Goal: Task Accomplishment & Management: Manage account settings

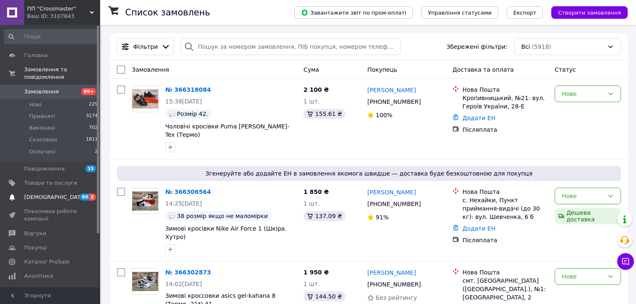
click at [59, 194] on span "[DEMOGRAPHIC_DATA]" at bounding box center [50, 198] width 53 height 8
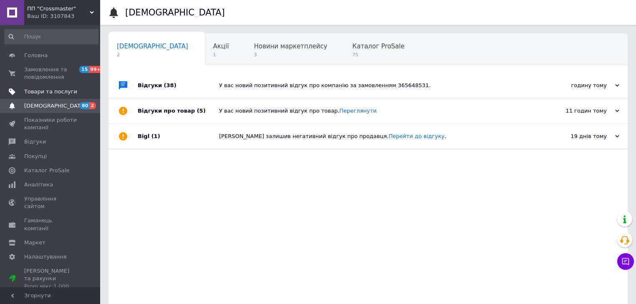
click at [38, 92] on span "Товари та послуги" at bounding box center [50, 92] width 53 height 8
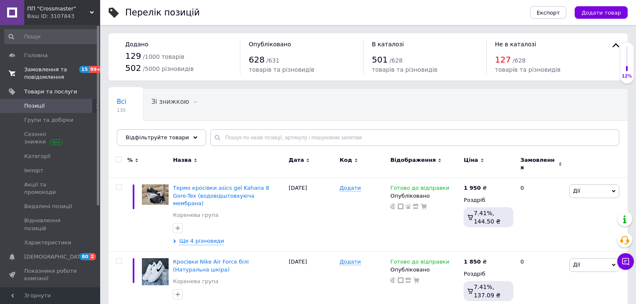
click at [63, 73] on span "Замовлення та повідомлення" at bounding box center [50, 73] width 53 height 15
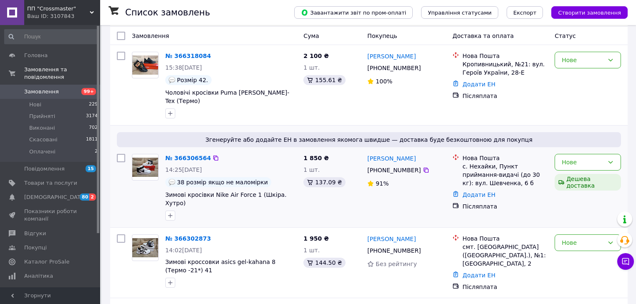
scroll to position [67, 0]
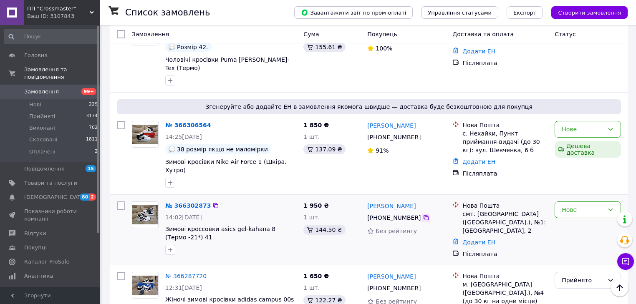
click at [424, 214] on div at bounding box center [426, 218] width 8 height 8
click at [424, 133] on div at bounding box center [426, 137] width 8 height 8
click at [423, 134] on icon at bounding box center [426, 137] width 7 height 7
drag, startPoint x: 417, startPoint y: 118, endPoint x: 389, endPoint y: 116, distance: 27.6
click at [389, 120] on div "[PERSON_NAME]" at bounding box center [406, 125] width 80 height 10
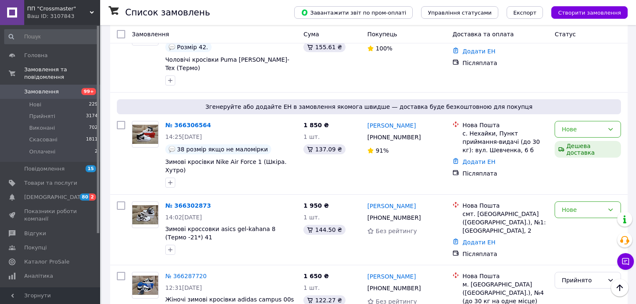
copy link "[PERSON_NAME]"
click at [354, 118] on div "1 850 ₴ 1 шт. 137.09 ₴" at bounding box center [332, 154] width 64 height 73
drag, startPoint x: 361, startPoint y: 117, endPoint x: 377, endPoint y: 121, distance: 16.6
click at [377, 121] on div "№ 366306564 14:25[DATE] 38 розмір якщо не маломірки Зимові кросівки Nike Air Fo…" at bounding box center [369, 154] width 511 height 73
click at [356, 121] on div "1 850 ₴ 1 шт. 137.09 ₴" at bounding box center [332, 154] width 64 height 73
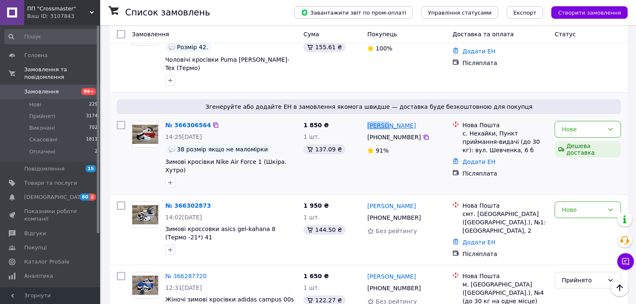
drag, startPoint x: 366, startPoint y: 119, endPoint x: 387, endPoint y: 121, distance: 21.1
click at [387, 121] on div "[PERSON_NAME]" at bounding box center [391, 125] width 50 height 10
copy link "[PERSON_NAME]"
drag, startPoint x: 468, startPoint y: 125, endPoint x: 490, endPoint y: 127, distance: 22.2
click at [490, 129] on div "с. Нехайки, Пункт приймання-видачі (до 30 кг): вул. Шевченка, 6 б" at bounding box center [505, 141] width 86 height 25
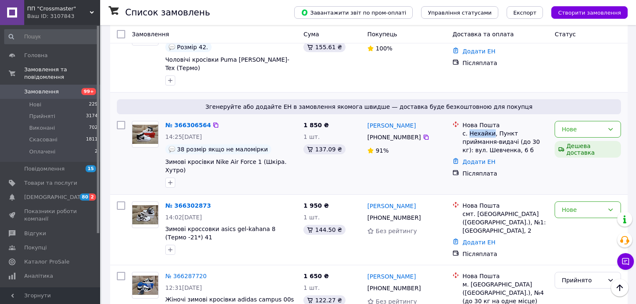
copy div "Нехайки"
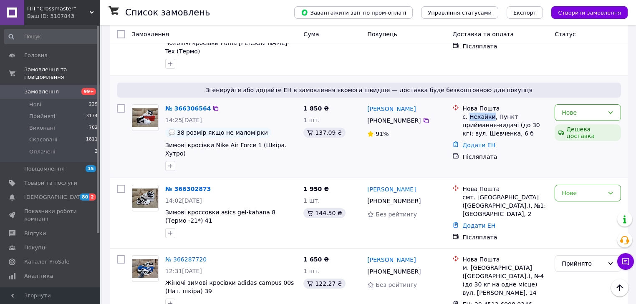
scroll to position [100, 0]
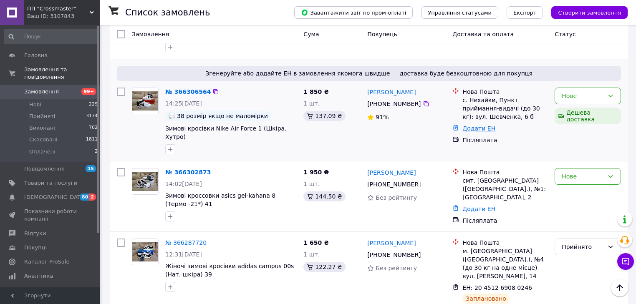
click at [469, 125] on link "Додати ЕН" at bounding box center [478, 128] width 33 height 7
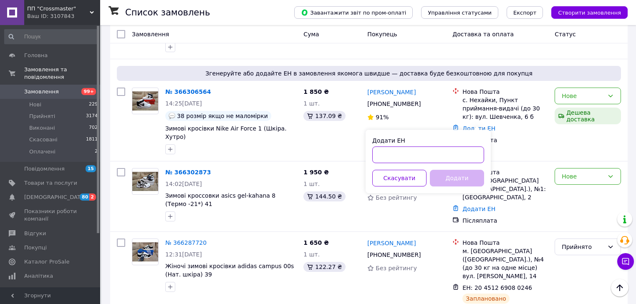
click at [467, 162] on input "Додати ЕН" at bounding box center [428, 155] width 112 height 17
paste input "20451269160301"
type input "20451269160301"
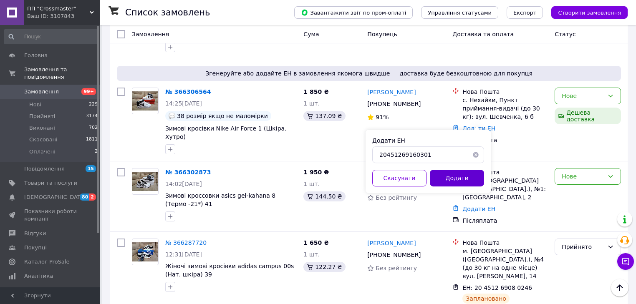
click at [462, 179] on button "Додати" at bounding box center [457, 178] width 54 height 17
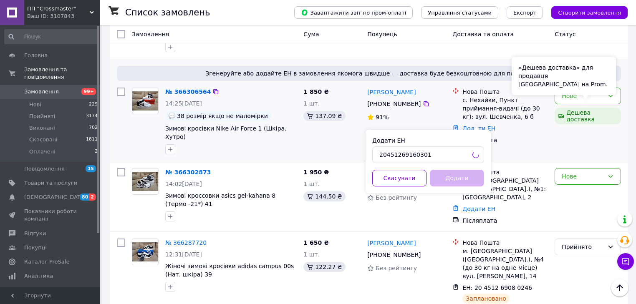
drag, startPoint x: 578, startPoint y: 90, endPoint x: 576, endPoint y: 102, distance: 12.6
click at [577, 92] on div "«Дешева доставка» для продавця [GEOGRAPHIC_DATA] на Prom." at bounding box center [564, 76] width 104 height 38
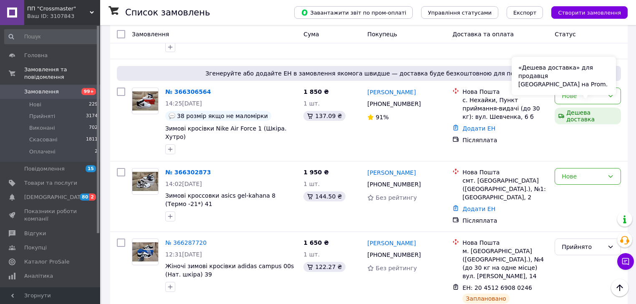
click at [599, 84] on div "«Дешева доставка» для продавця [GEOGRAPHIC_DATA] на Prom." at bounding box center [564, 76] width 104 height 38
click at [610, 94] on div "«Дешева доставка» для продавця [GEOGRAPHIC_DATA] на Prom." at bounding box center [564, 76] width 104 height 38
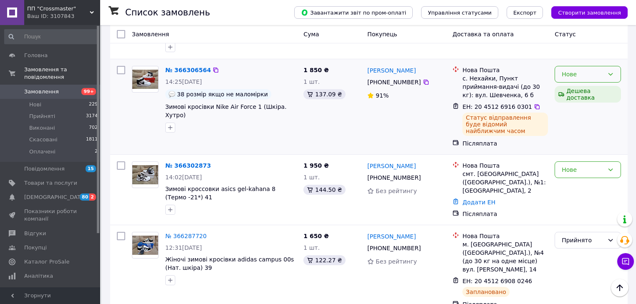
click at [585, 70] on div "Нове" at bounding box center [583, 74] width 42 height 9
click at [576, 85] on li "Прийнято" at bounding box center [588, 84] width 66 height 15
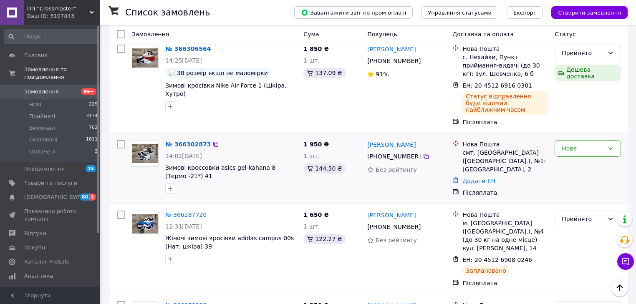
scroll to position [134, 0]
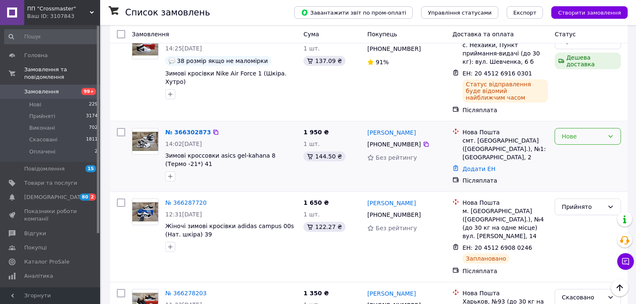
click at [571, 132] on div "Нове" at bounding box center [583, 136] width 42 height 9
click at [563, 139] on li "Прийнято" at bounding box center [588, 139] width 66 height 15
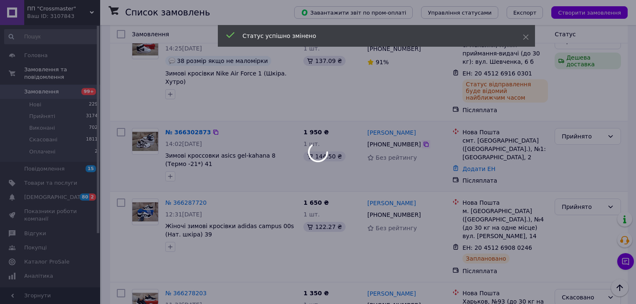
drag, startPoint x: 413, startPoint y: 129, endPoint x: 419, endPoint y: 129, distance: 6.3
click at [413, 139] on div "[PHONE_NUMBER]" at bounding box center [394, 145] width 57 height 12
click at [420, 130] on div at bounding box center [318, 152] width 636 height 304
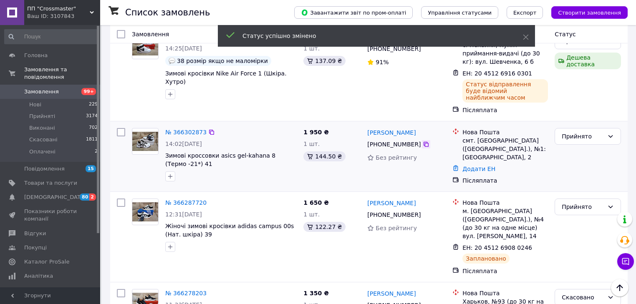
click at [422, 140] on div at bounding box center [426, 144] width 8 height 8
click at [423, 141] on icon at bounding box center [426, 144] width 7 height 7
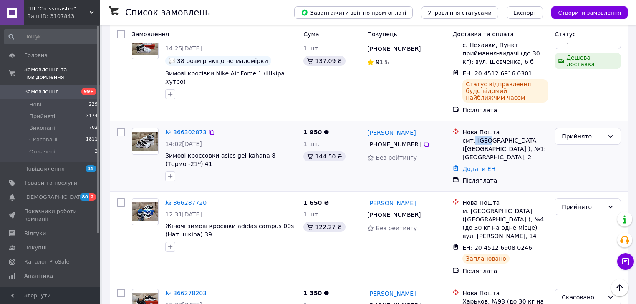
drag, startPoint x: 475, startPoint y: 124, endPoint x: 486, endPoint y: 126, distance: 10.9
click at [486, 136] on div "смт. [GEOGRAPHIC_DATA] ([GEOGRAPHIC_DATA].), №1: [GEOGRAPHIC_DATA], 2" at bounding box center [505, 148] width 86 height 25
copy div "Кути"
click at [475, 166] on link "Додати ЕН" at bounding box center [478, 169] width 33 height 7
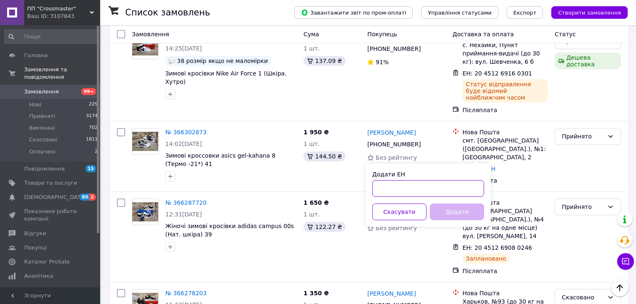
click at [456, 194] on input "Додати ЕН" at bounding box center [428, 188] width 112 height 17
paste input "20451269161150"
type input "20451269161150"
click at [462, 210] on button "Додати" at bounding box center [457, 212] width 54 height 17
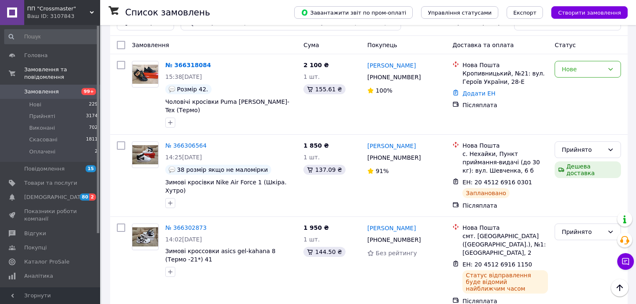
scroll to position [0, 0]
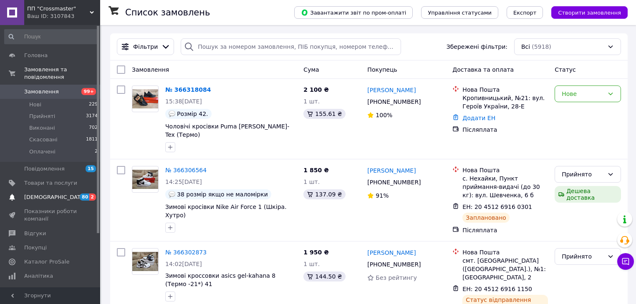
click at [38, 194] on span "[DEMOGRAPHIC_DATA]" at bounding box center [55, 198] width 62 height 8
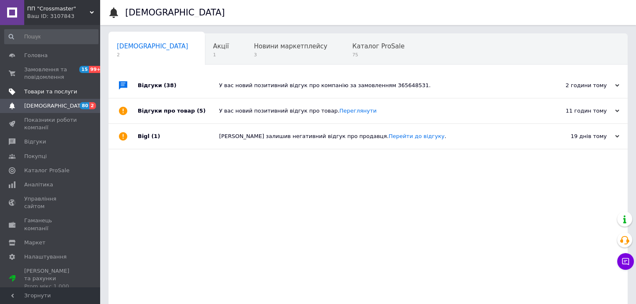
click at [66, 91] on span "Товари та послуги" at bounding box center [50, 92] width 53 height 8
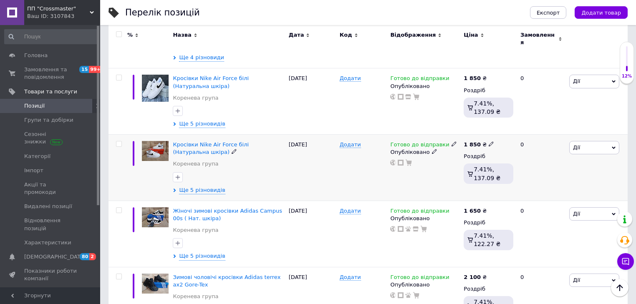
scroll to position [200, 0]
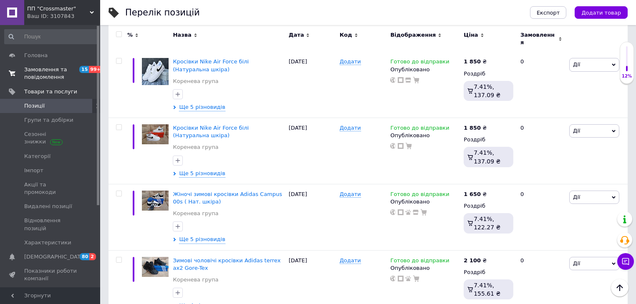
click at [41, 73] on span "Замовлення та повідомлення" at bounding box center [50, 73] width 53 height 15
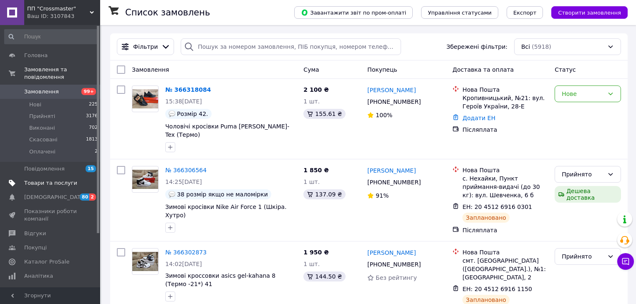
click at [42, 179] on span "Товари та послуги" at bounding box center [50, 183] width 53 height 8
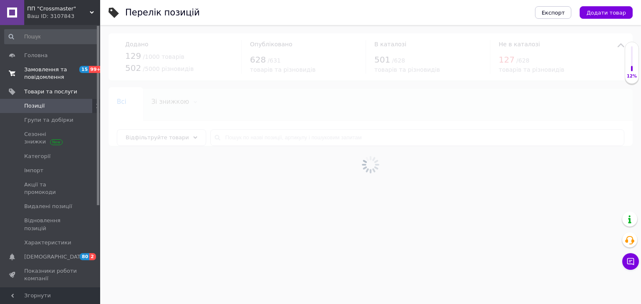
click at [75, 72] on span "Замовлення та повідомлення" at bounding box center [50, 73] width 53 height 15
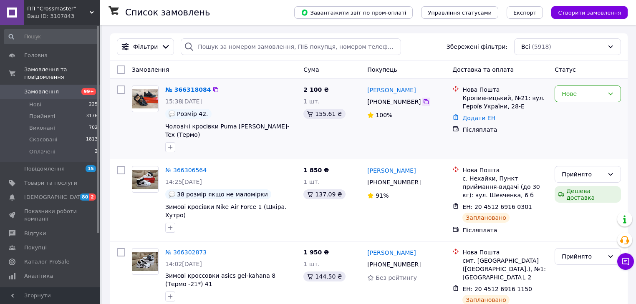
click at [424, 104] on icon at bounding box center [426, 101] width 5 height 5
drag, startPoint x: 364, startPoint y: 88, endPoint x: 388, endPoint y: 92, distance: 24.1
click at [388, 92] on div "[PERSON_NAME] [PHONE_NUMBER]%" at bounding box center [406, 118] width 85 height 73
copy link "[PERSON_NAME]"
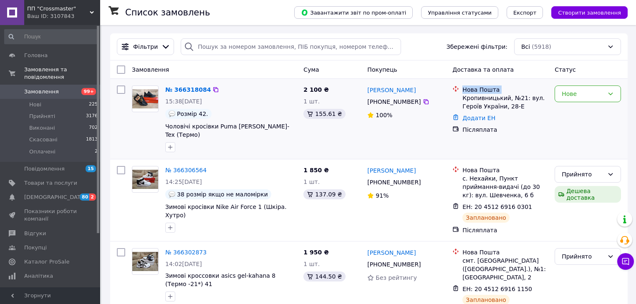
click at [461, 99] on div "[GEOGRAPHIC_DATA][PERSON_NAME], №21: вул. Героїв України, 28-Е" at bounding box center [500, 98] width 99 height 25
click at [461, 99] on div "[GEOGRAPHIC_DATA][PERSON_NAME], №21: вул. Героїв України, 28-Е" at bounding box center [505, 98] width 89 height 25
drag, startPoint x: 462, startPoint y: 98, endPoint x: 506, endPoint y: 101, distance: 43.9
click at [506, 101] on div "[GEOGRAPHIC_DATA][PERSON_NAME], №21: вул. Героїв України, 28-Е" at bounding box center [505, 98] width 89 height 25
copy div "Кропивницький"
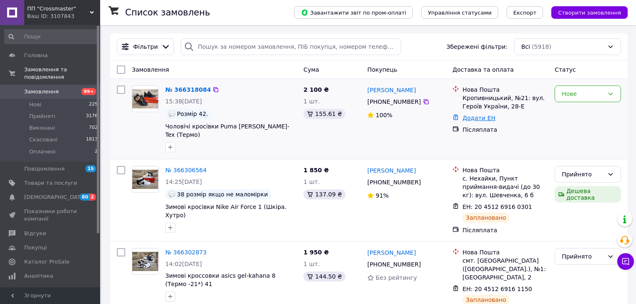
click at [475, 116] on link "Додати ЕН" at bounding box center [478, 118] width 33 height 7
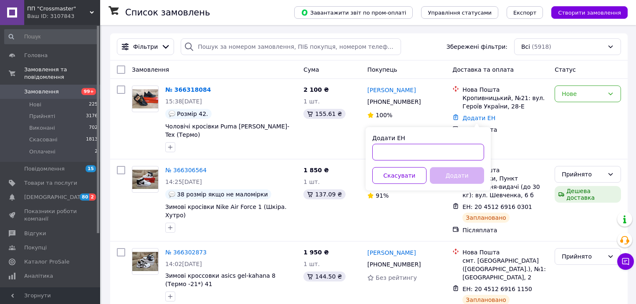
click at [450, 150] on input "Додати ЕН" at bounding box center [428, 152] width 112 height 17
paste input "20451269166855"
type input "20451269166855"
click at [455, 179] on button "Додати" at bounding box center [457, 175] width 54 height 17
click at [566, 97] on div "Нове" at bounding box center [583, 93] width 42 height 9
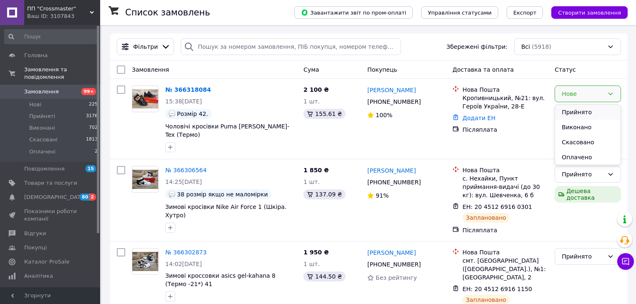
click at [563, 114] on li "Прийнято" at bounding box center [588, 112] width 66 height 15
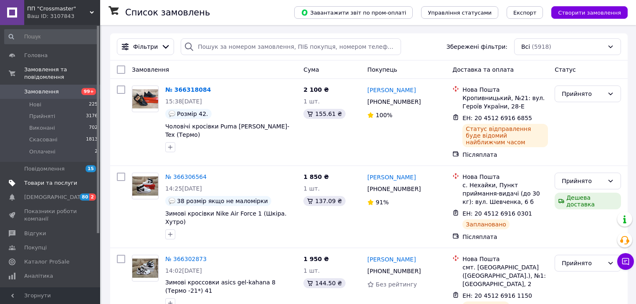
click at [60, 179] on span "Товари та послуги" at bounding box center [50, 183] width 53 height 8
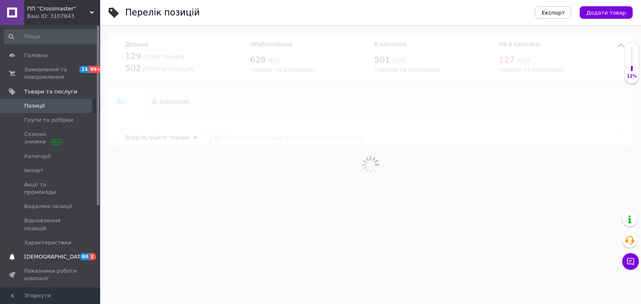
click at [74, 250] on link "[DEMOGRAPHIC_DATA] 80 2" at bounding box center [51, 257] width 103 height 14
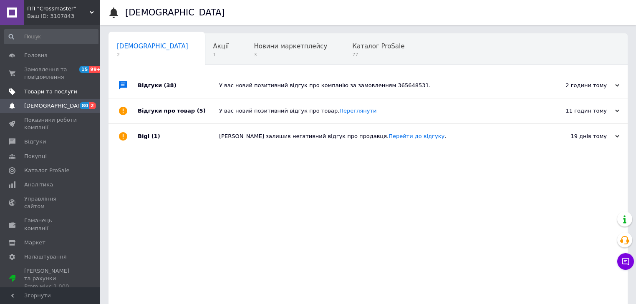
click at [55, 87] on link "Товари та послуги" at bounding box center [51, 92] width 103 height 14
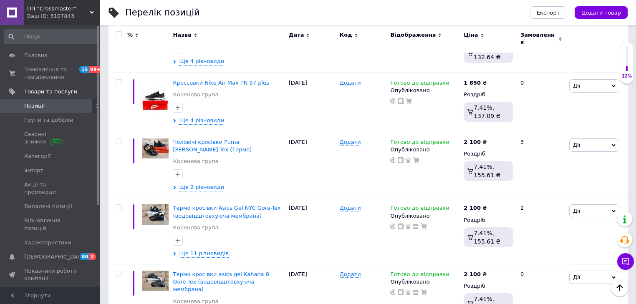
scroll to position [1102, 0]
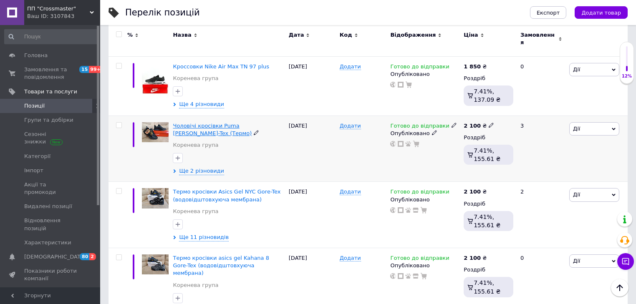
click at [220, 123] on span "Чоловічі кросівки Puma [PERSON_NAME]-Tex (Термо)" at bounding box center [212, 130] width 79 height 14
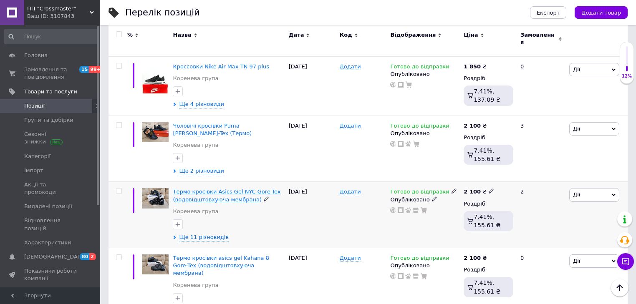
click at [222, 189] on span "Термо кросівки Asics Gel NYC Gore-Tex (водовідштовхуюча мембрана)" at bounding box center [227, 196] width 108 height 14
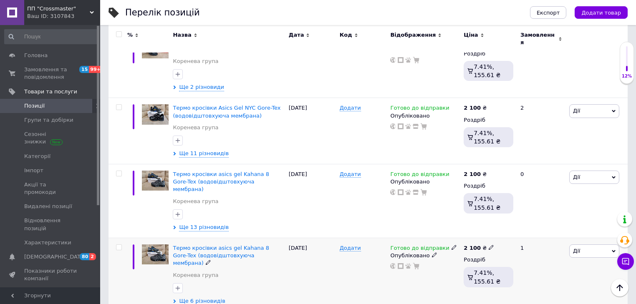
scroll to position [1197, 0]
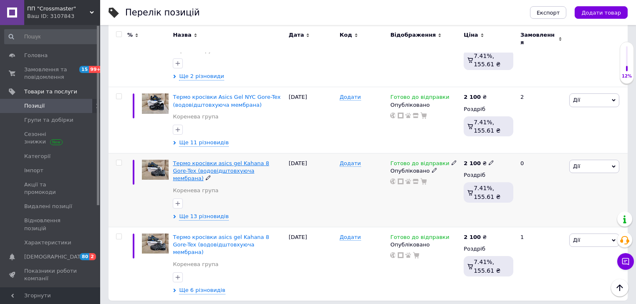
click at [227, 160] on span "Термо кросівки asics gel Kahana 8 Gore-Tex (водовідштовхуюча мембрана)" at bounding box center [221, 170] width 96 height 21
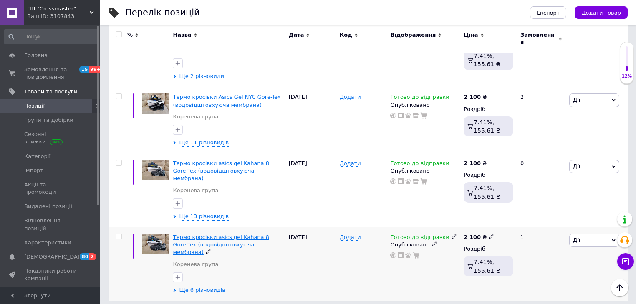
click at [227, 234] on span "Термо кросівки asics gel Kahana 8 Gore-Tex (водовідштовхуюча мембрана)" at bounding box center [221, 244] width 96 height 21
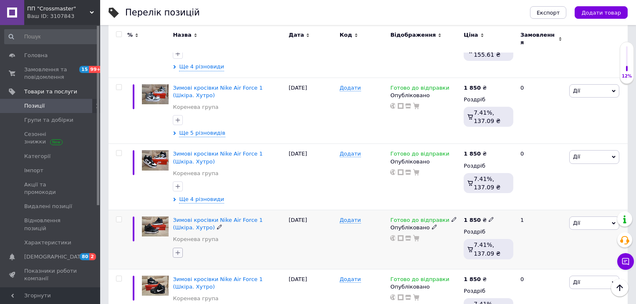
scroll to position [696, 0]
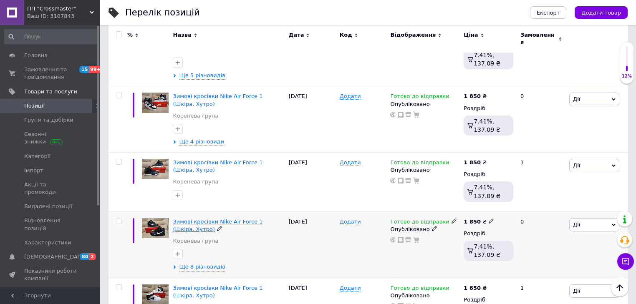
click at [186, 219] on span "Зимові кросівки Nike Air Force 1 (Шкіра. Хутро)" at bounding box center [218, 226] width 90 height 14
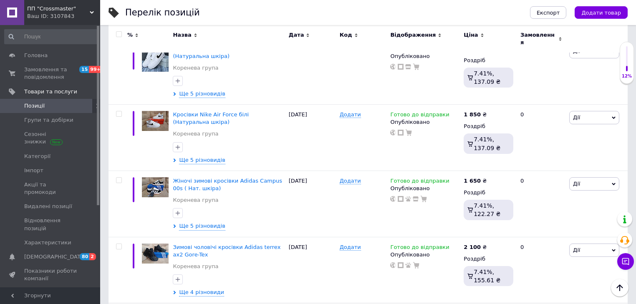
scroll to position [195, 0]
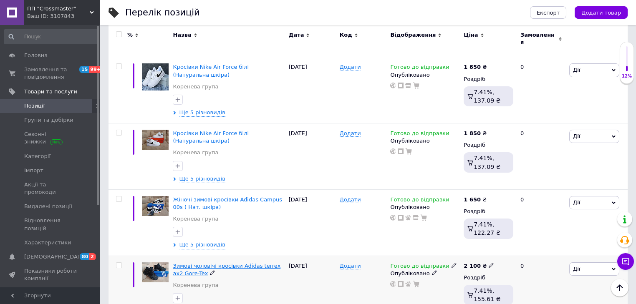
click at [212, 263] on span "Зимові чоловічі кросівки Adidas terrex ax2 Gore-Tex" at bounding box center [227, 270] width 108 height 14
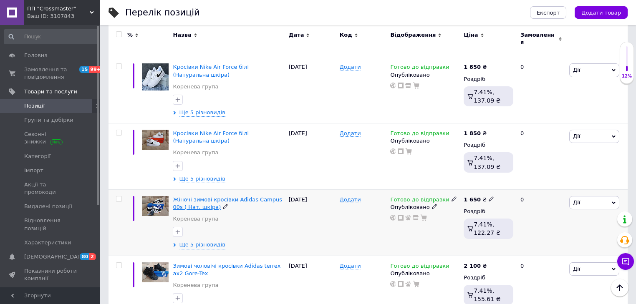
click at [220, 197] on span "Жіночі зимові кросівки Adidas Campus 00s ( Нат. шкіра)" at bounding box center [227, 204] width 109 height 14
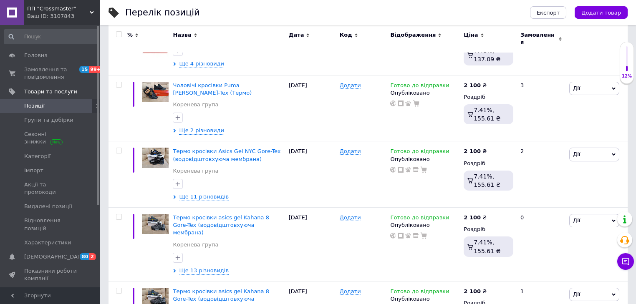
scroll to position [1197, 0]
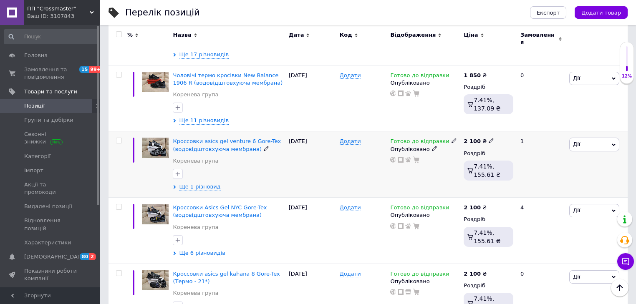
scroll to position [981, 0]
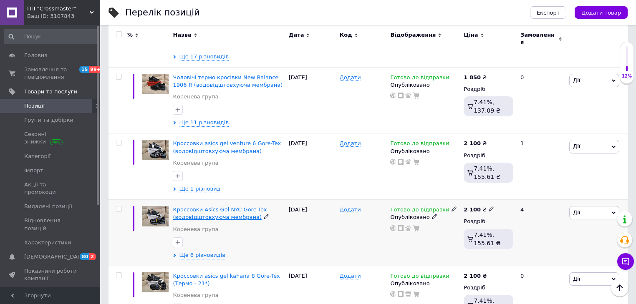
click at [235, 207] on span "Кроссовки Asics Gel NYC Gore-Tex (водовідштовхуюча мембрана)" at bounding box center [220, 214] width 94 height 14
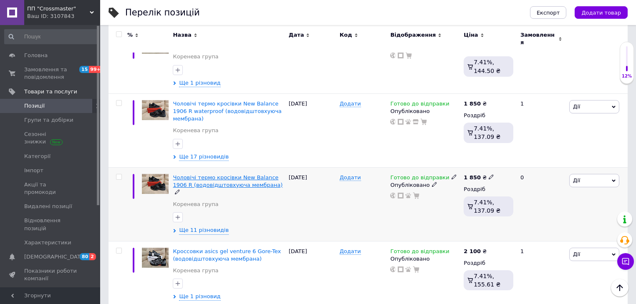
click at [227, 174] on span "Чоловічі термо кросівки New Balance 1906 R (водовідштовхуюча мембрана)" at bounding box center [228, 181] width 110 height 14
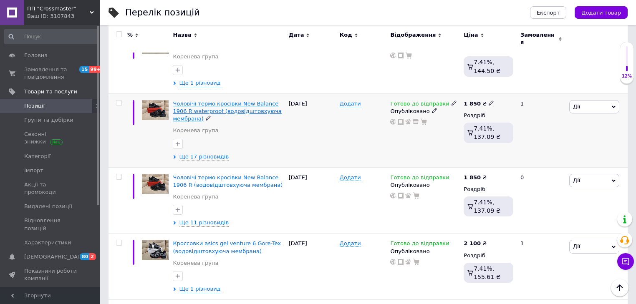
click at [244, 101] on span "Чоловічі термо кросівки New Balance 1906 R waterproof (водовідштовхуюча мембран…" at bounding box center [227, 111] width 109 height 21
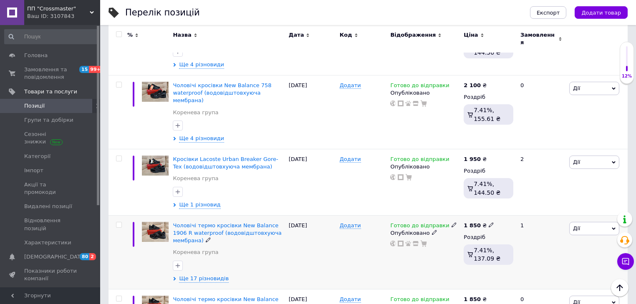
scroll to position [747, 0]
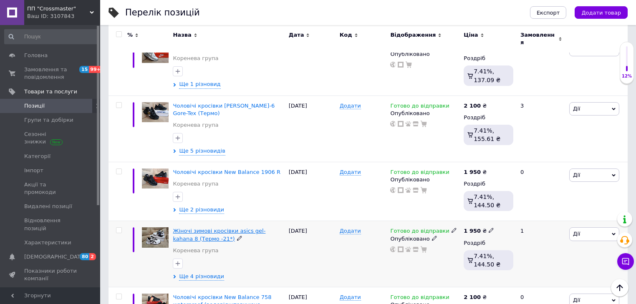
click at [201, 228] on span "Жіночі зимові кросівки asics gel-kahana 8 (Термо -21*)" at bounding box center [219, 235] width 93 height 14
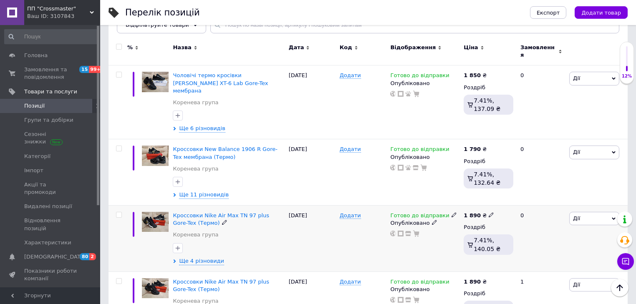
scroll to position [146, 0]
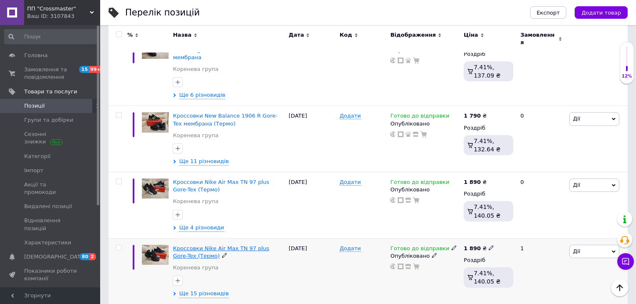
click at [217, 245] on span "Кроссовки Nike Air Max TN 97 plus Gore-Tex (Термо)" at bounding box center [221, 252] width 96 height 14
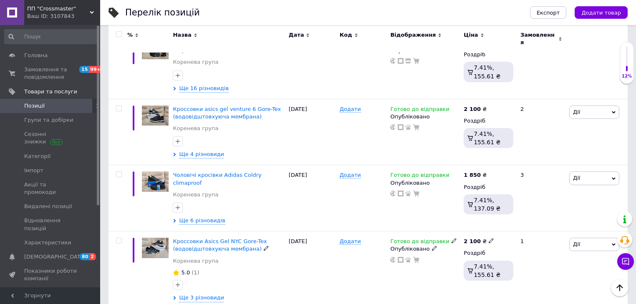
scroll to position [1215, 0]
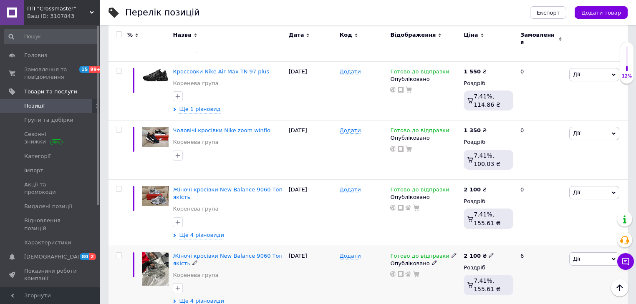
scroll to position [960, 0]
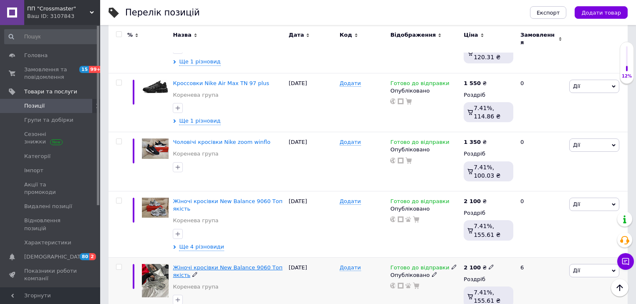
click at [217, 265] on span "Жіночі кросівки New Balance 9060 Топ якість" at bounding box center [227, 272] width 109 height 14
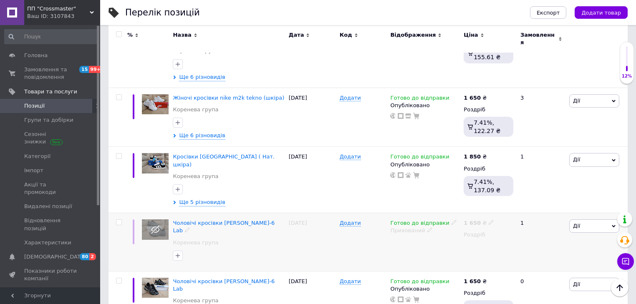
scroll to position [426, 0]
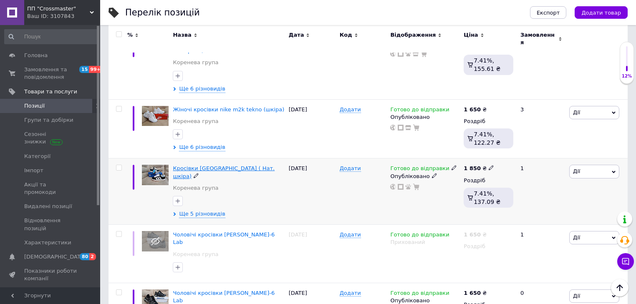
click at [214, 165] on span "Кросівки [GEOGRAPHIC_DATA] ( Нат. шкіра)" at bounding box center [224, 172] width 102 height 14
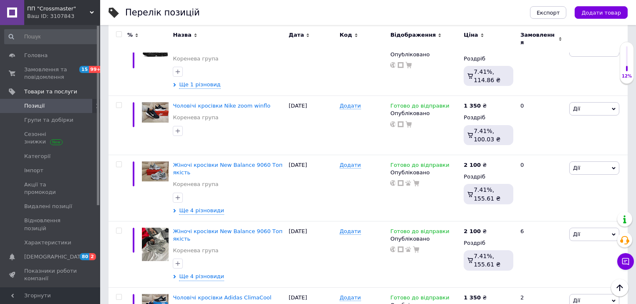
scroll to position [1127, 0]
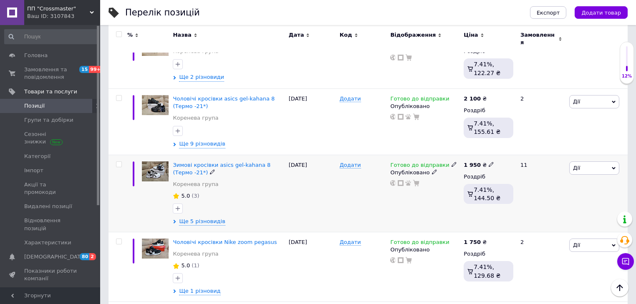
scroll to position [915, 0]
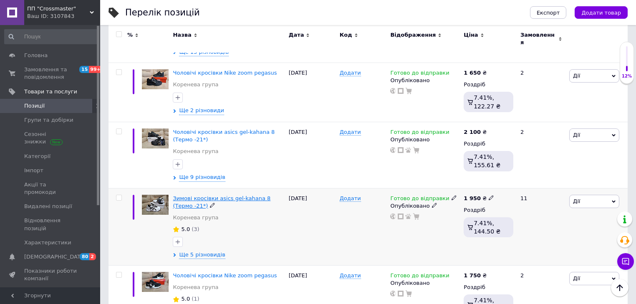
click at [235, 195] on span "Зимові кросівки asics gel-kahana 8 (Термо -21*)" at bounding box center [222, 202] width 98 height 14
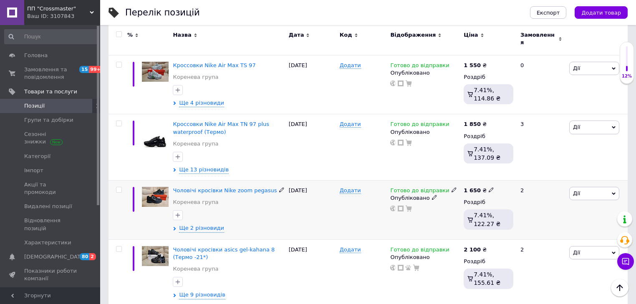
scroll to position [782, 0]
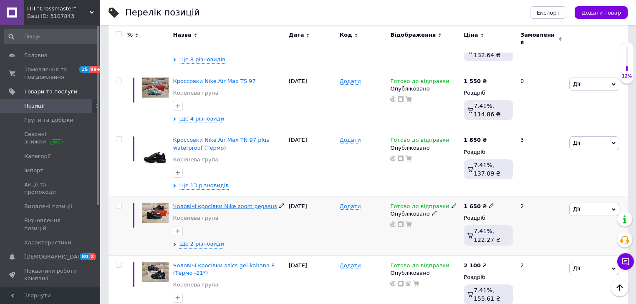
click at [229, 203] on span "Чоловічі кросівки Nike zoom pegasus" at bounding box center [225, 206] width 104 height 6
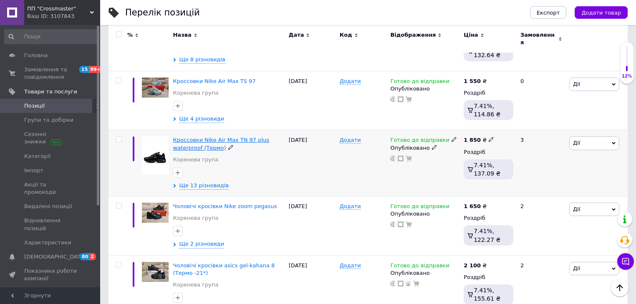
click at [216, 137] on span "Кроссовки Nike Air Max TN 97 plus waterproof (Термо)" at bounding box center [221, 144] width 96 height 14
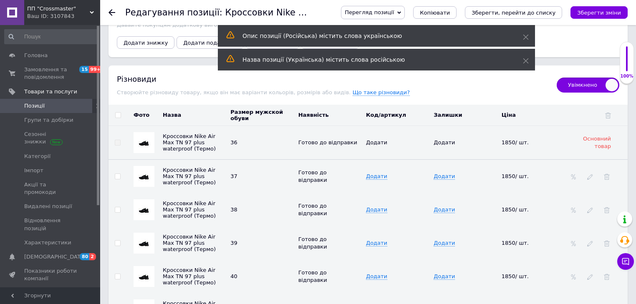
scroll to position [1302, 0]
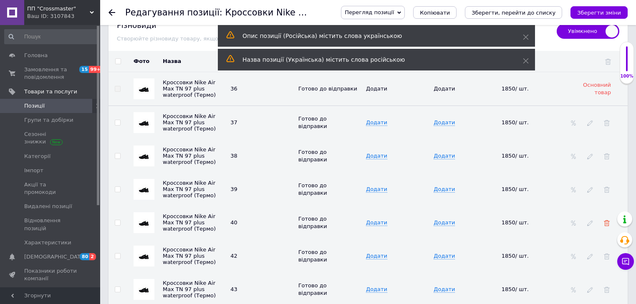
click at [604, 220] on icon at bounding box center [607, 223] width 6 height 6
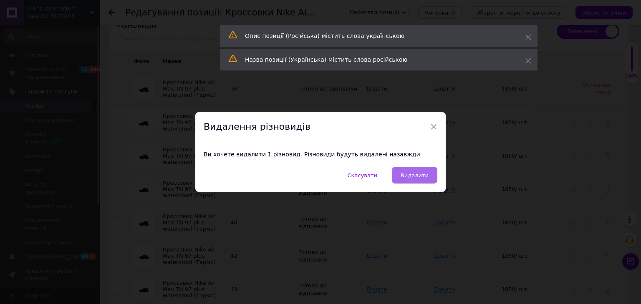
click at [424, 178] on span "Видалити" at bounding box center [415, 175] width 28 height 6
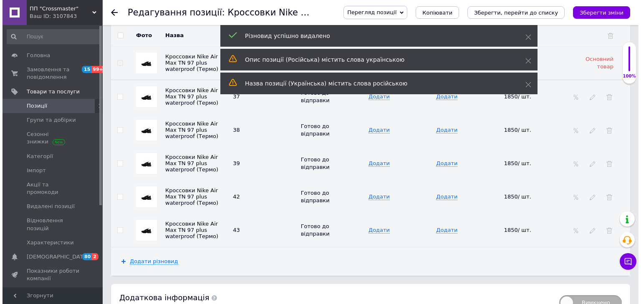
scroll to position [1369, 0]
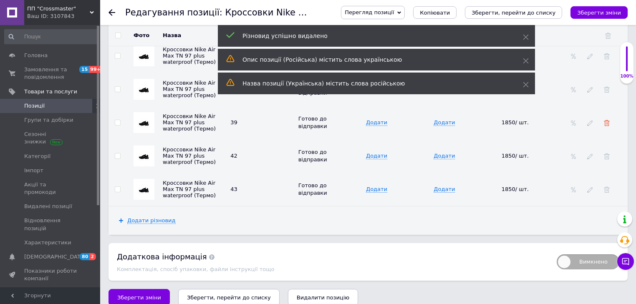
click at [608, 120] on use at bounding box center [607, 123] width 6 height 6
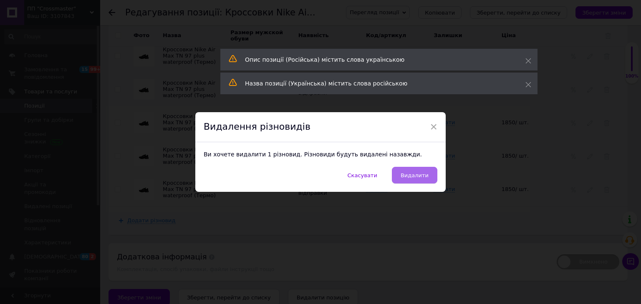
click at [419, 172] on span "Видалити" at bounding box center [415, 175] width 28 height 6
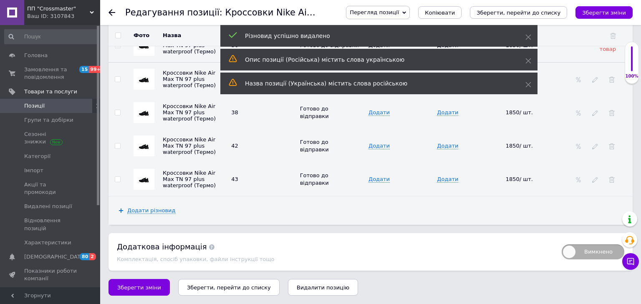
scroll to position [1336, 0]
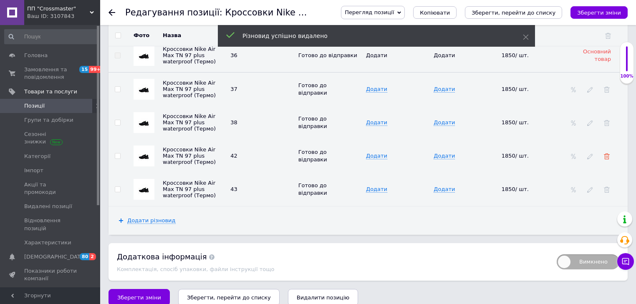
click at [606, 154] on icon at bounding box center [607, 157] width 6 height 6
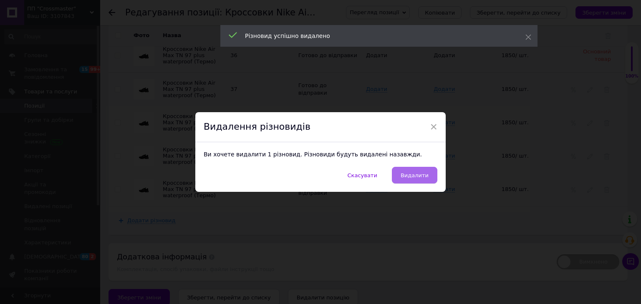
click at [427, 176] on span "Видалити" at bounding box center [415, 175] width 28 height 6
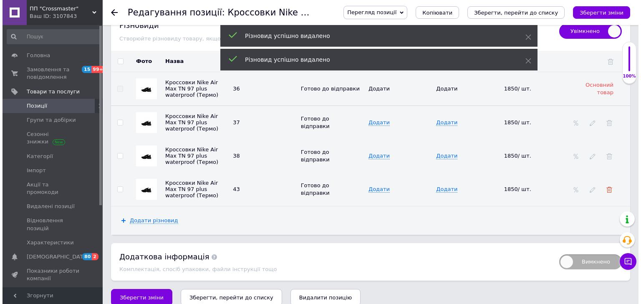
scroll to position [0, 0]
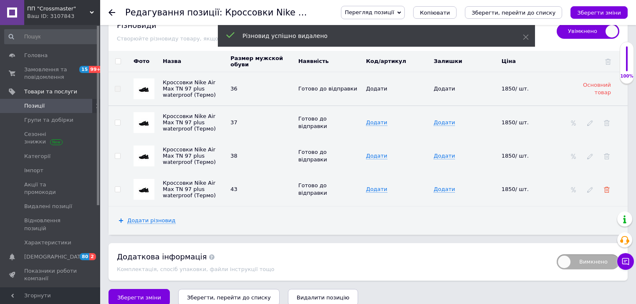
click at [606, 187] on span at bounding box center [607, 190] width 6 height 7
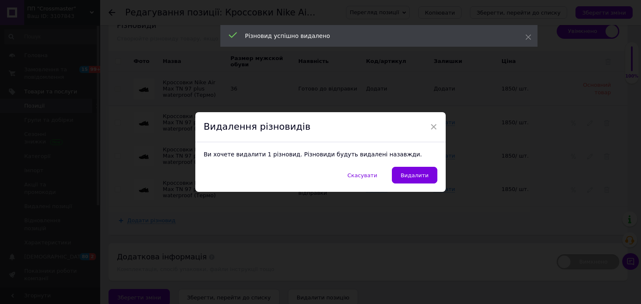
click at [405, 167] on div "Ви хочете видалити 1 різновид. Різновиди будуть видалені назавжди." at bounding box center [320, 154] width 250 height 25
click at [411, 175] on span "Видалити" at bounding box center [415, 175] width 28 height 6
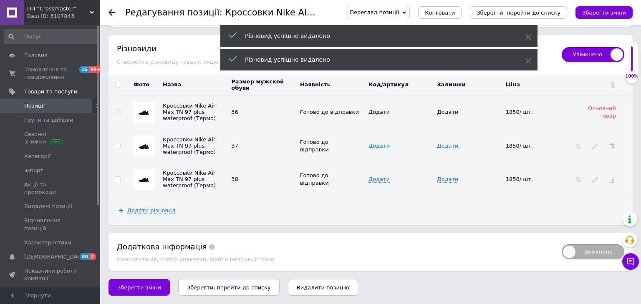
scroll to position [1269, 0]
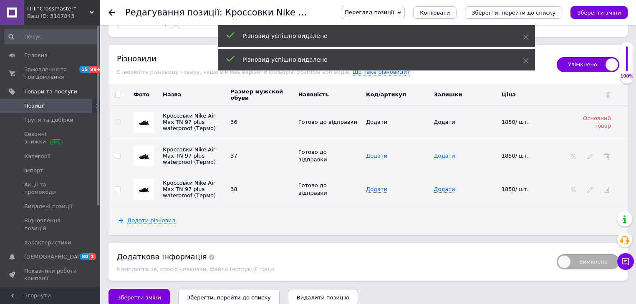
click at [609, 173] on td at bounding box center [597, 189] width 61 height 33
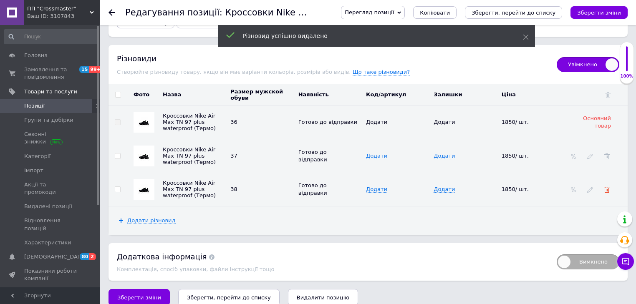
click at [606, 187] on icon at bounding box center [607, 190] width 6 height 6
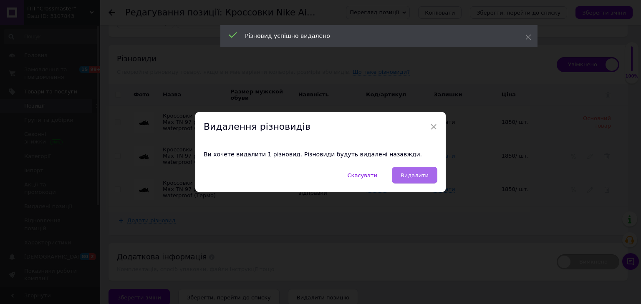
click at [407, 174] on span "Видалити" at bounding box center [415, 175] width 28 height 6
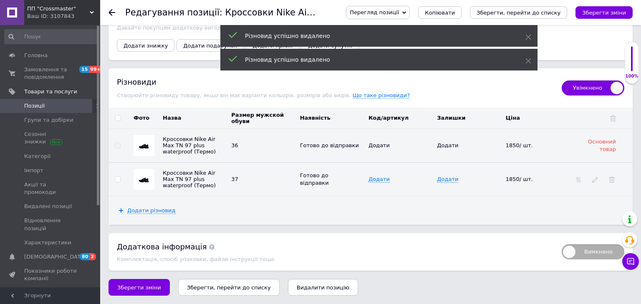
scroll to position [1236, 0]
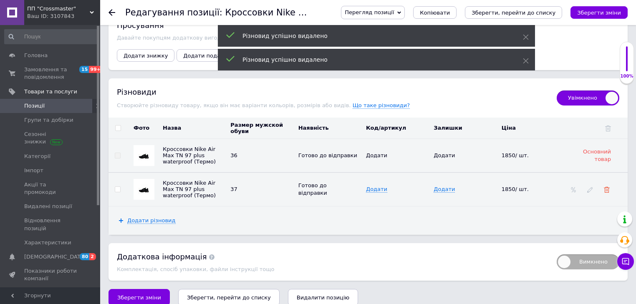
click at [608, 187] on icon at bounding box center [607, 190] width 6 height 6
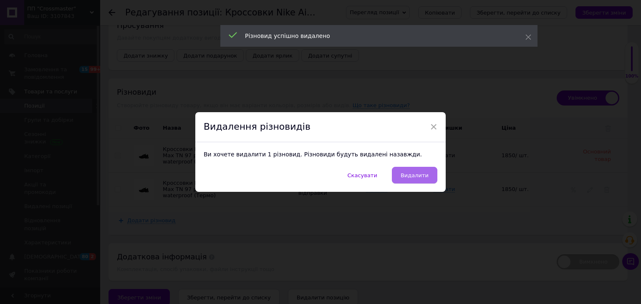
click at [427, 175] on span "Видалити" at bounding box center [415, 175] width 28 height 6
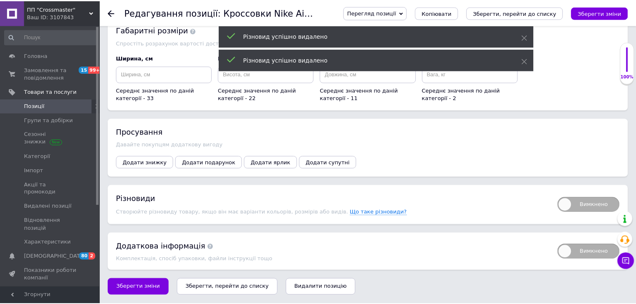
scroll to position [1119, 0]
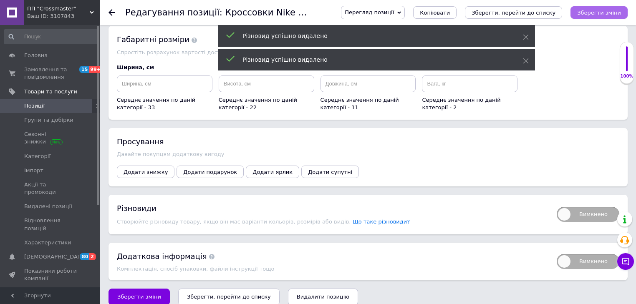
click at [621, 14] on icon "Зберегти зміни" at bounding box center [599, 13] width 44 height 6
click at [589, 207] on span "Вимкнено" at bounding box center [588, 214] width 63 height 15
click at [557, 202] on input "Вимкнено" at bounding box center [553, 204] width 5 height 5
checkbox input "true"
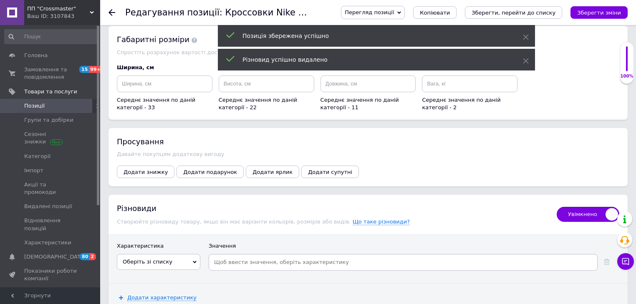
scroll to position [1186, 0]
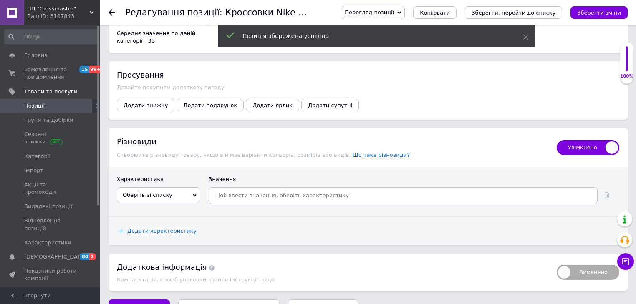
click at [152, 187] on span "Оберіть зі списку" at bounding box center [158, 195] width 83 height 16
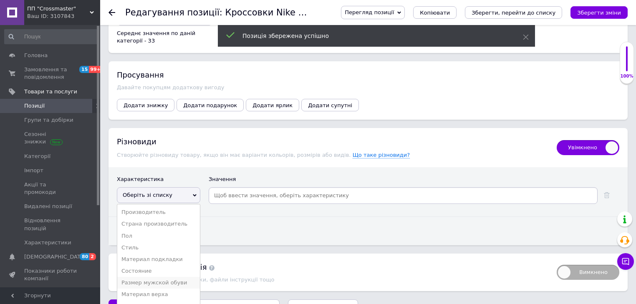
drag, startPoint x: 160, startPoint y: 269, endPoint x: 167, endPoint y: 265, distance: 7.1
click at [160, 277] on li "Размер мужской обуви" at bounding box center [158, 283] width 83 height 12
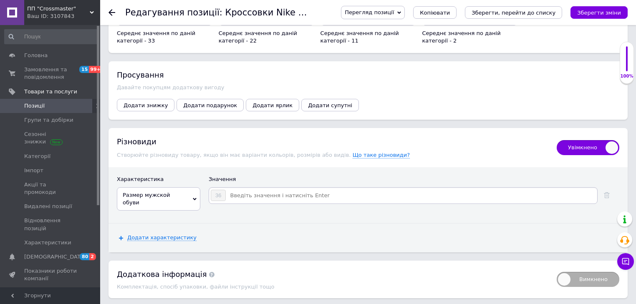
click at [265, 190] on input at bounding box center [411, 196] width 370 height 13
type input "37"
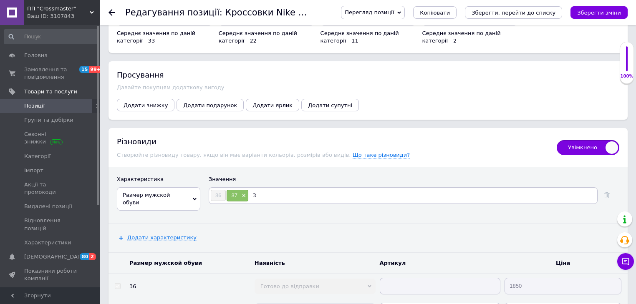
type input "38"
type input "39"
type input "41"
type input "42"
type input "43"
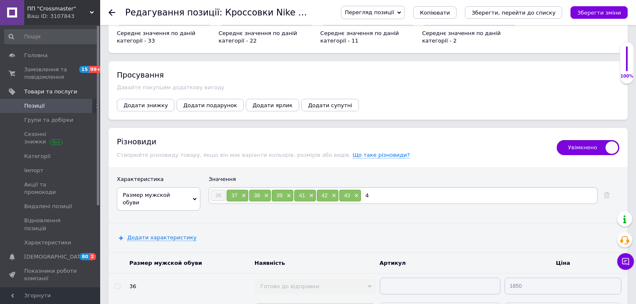
type input "44"
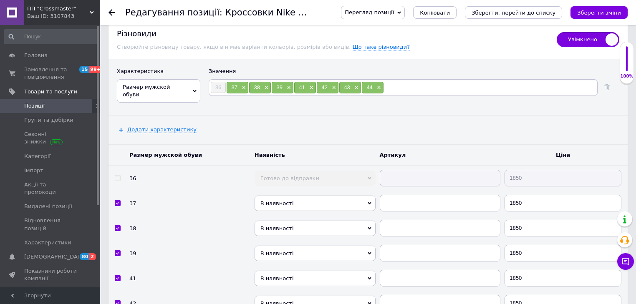
scroll to position [1353, 0]
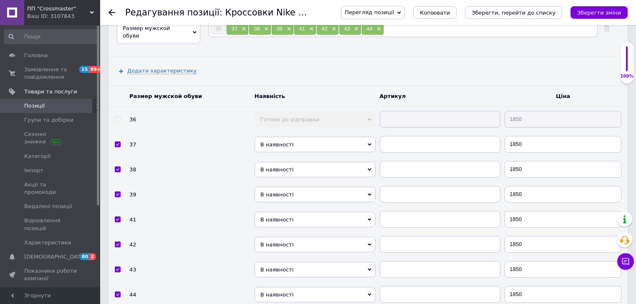
click at [306, 137] on span "В наявності" at bounding box center [315, 144] width 121 height 15
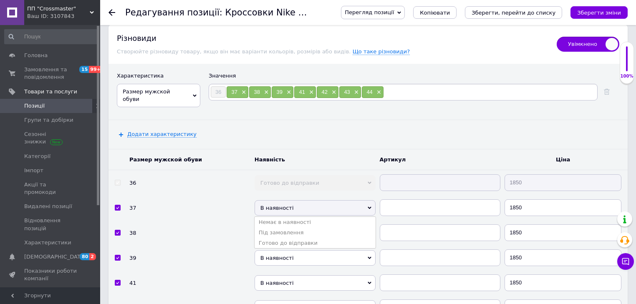
scroll to position [1219, 0]
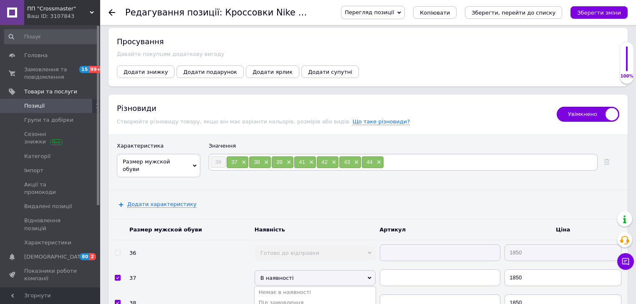
click at [376, 159] on span "×" at bounding box center [378, 162] width 7 height 7
click at [378, 156] on input at bounding box center [478, 162] width 235 height 13
type input "45"
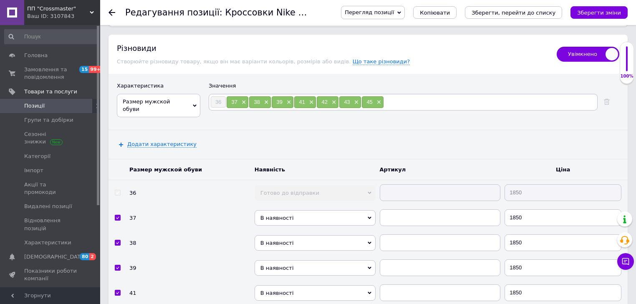
scroll to position [1353, 0]
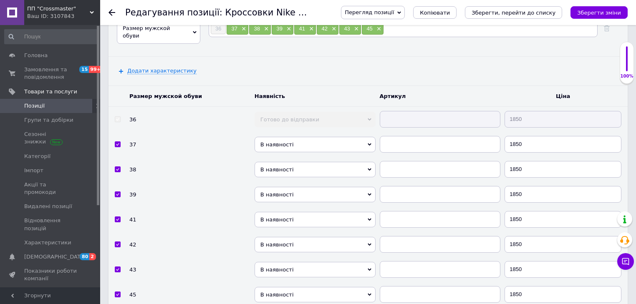
click at [337, 137] on span "В наявності" at bounding box center [315, 144] width 121 height 15
click at [326, 174] on li "Готово до відправки" at bounding box center [315, 179] width 121 height 10
click at [330, 162] on span "В наявності" at bounding box center [315, 169] width 121 height 15
click at [333, 200] on li "Готово до відправки" at bounding box center [315, 205] width 121 height 10
click at [337, 187] on span "В наявності" at bounding box center [315, 194] width 121 height 15
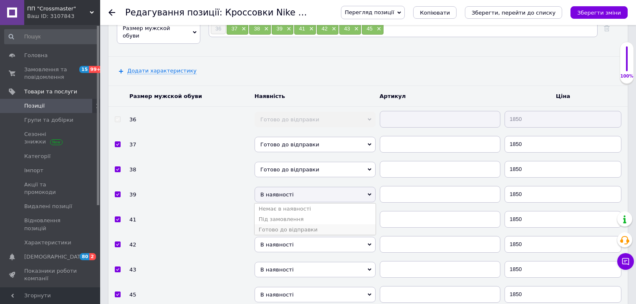
click at [336, 225] on li "Готово до відправки" at bounding box center [315, 230] width 121 height 10
drag, startPoint x: 339, startPoint y: 197, endPoint x: 339, endPoint y: 207, distance: 9.6
click at [339, 212] on span "В наявності" at bounding box center [315, 219] width 121 height 15
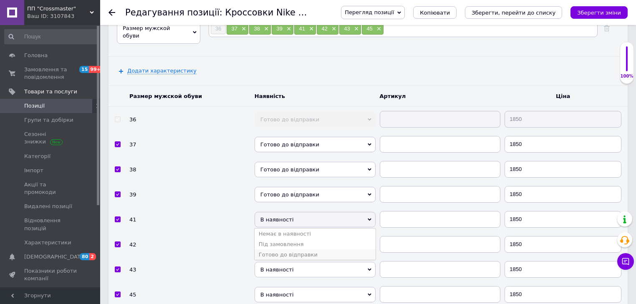
click at [339, 250] on li "Готово до відправки" at bounding box center [315, 255] width 121 height 10
click at [339, 237] on span "В наявності" at bounding box center [315, 244] width 121 height 15
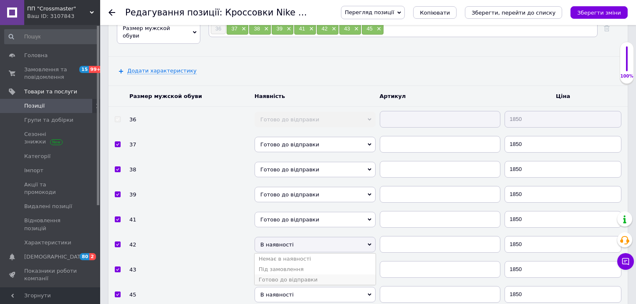
click at [336, 275] on li "Готово до відправки" at bounding box center [315, 280] width 121 height 10
drag, startPoint x: 336, startPoint y: 256, endPoint x: 334, endPoint y: 274, distance: 18.5
click at [336, 262] on span "В наявності" at bounding box center [315, 269] width 121 height 15
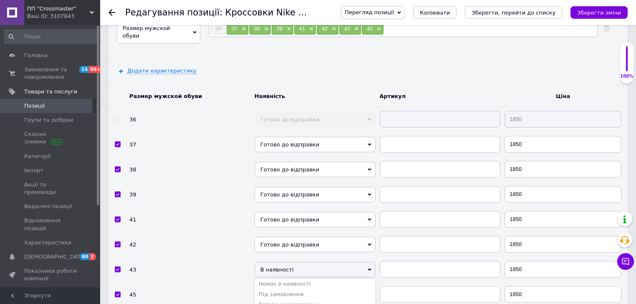
click at [334, 300] on li "Готово до відправки" at bounding box center [315, 305] width 121 height 10
drag, startPoint x: 335, startPoint y: 275, endPoint x: 333, endPoint y: 289, distance: 14.4
click at [335, 287] on span "В наявності" at bounding box center [315, 294] width 121 height 15
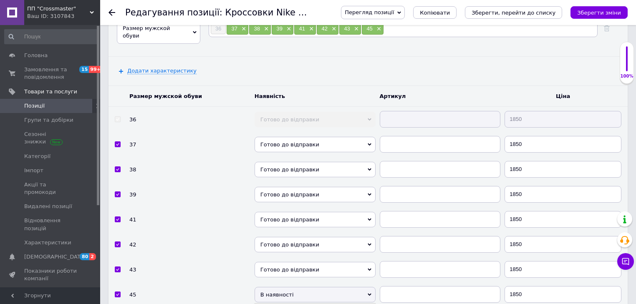
scroll to position [1417, 0]
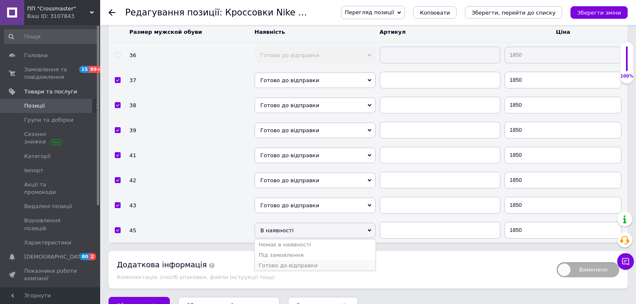
click at [324, 260] on li "Готово до відправки" at bounding box center [315, 265] width 121 height 10
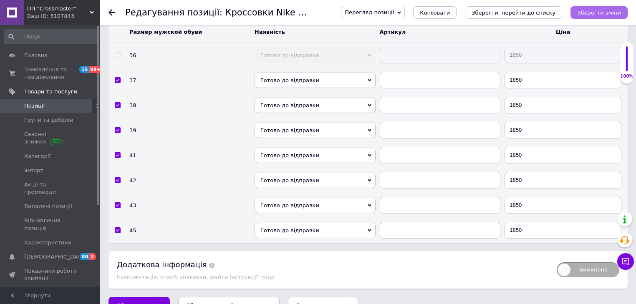
click at [595, 10] on icon "Зберегти зміни" at bounding box center [599, 13] width 44 height 6
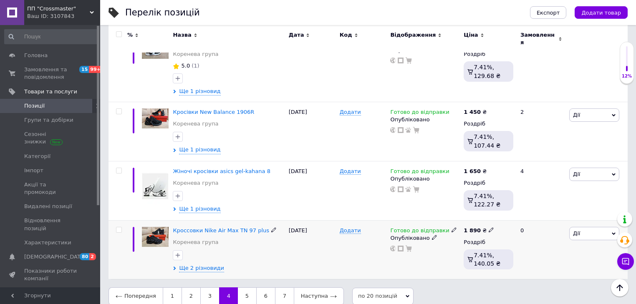
scroll to position [1149, 0]
click at [238, 293] on link "5" at bounding box center [247, 296] width 18 height 18
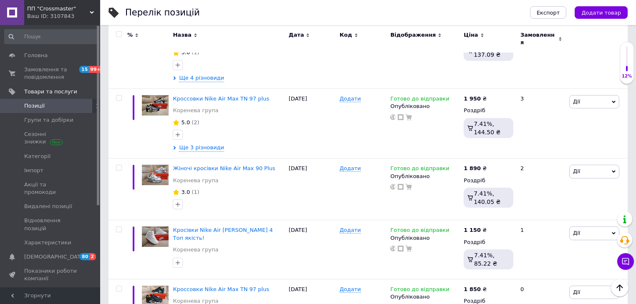
scroll to position [1170, 0]
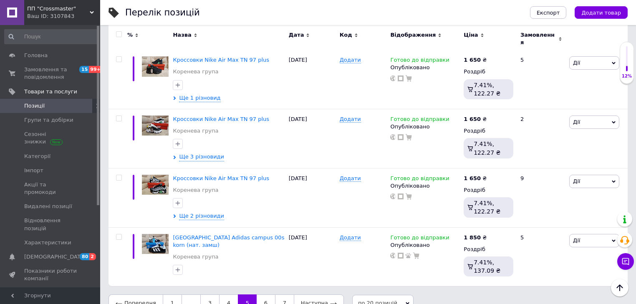
click at [250, 295] on link "5" at bounding box center [247, 304] width 19 height 18
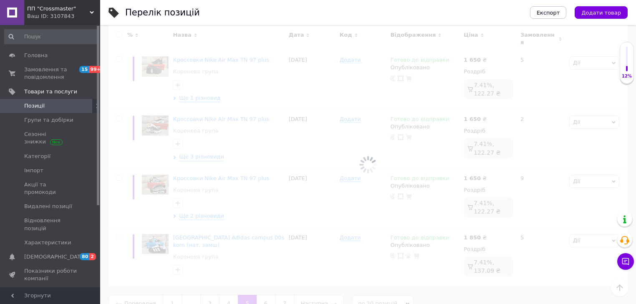
click at [258, 288] on div at bounding box center [368, 164] width 536 height 279
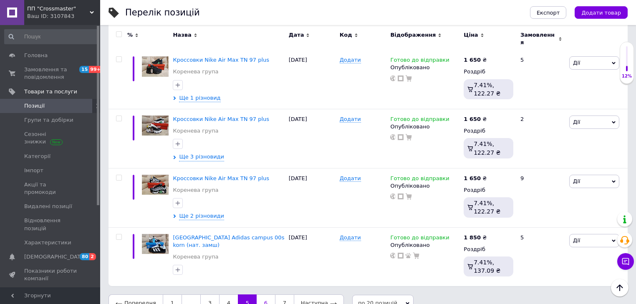
click at [260, 295] on link "6" at bounding box center [266, 304] width 18 height 18
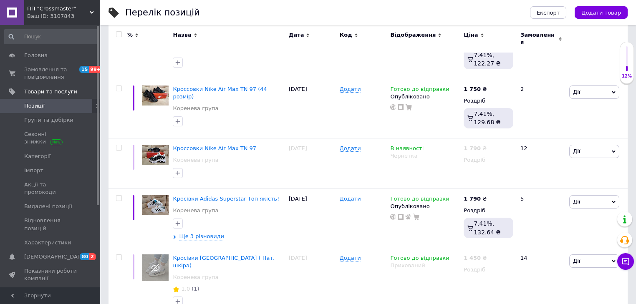
scroll to position [1147, 0]
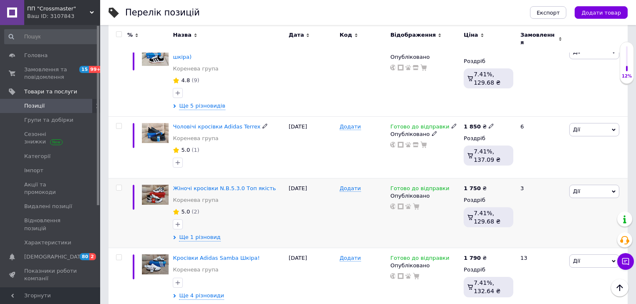
scroll to position [193, 0]
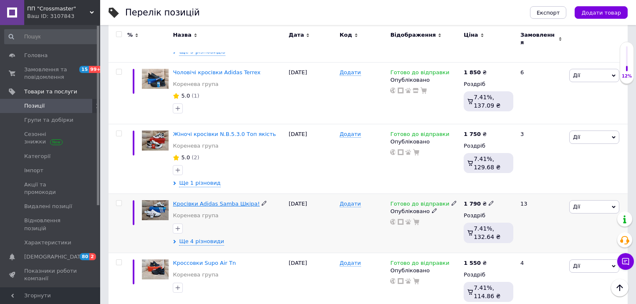
click at [238, 201] on span "Кросівки Adidas Samba Шкіра!" at bounding box center [216, 204] width 87 height 6
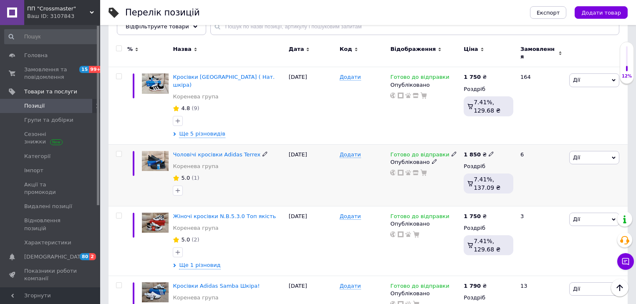
scroll to position [126, 0]
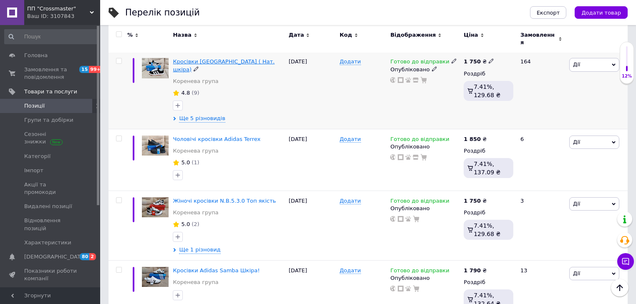
click at [210, 58] on span "Кросівки [GEOGRAPHIC_DATA] ( Нат. шкіра)" at bounding box center [224, 65] width 102 height 14
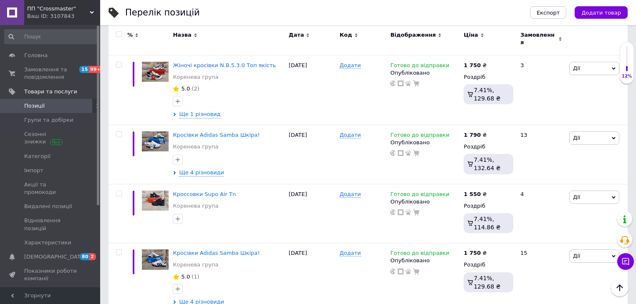
scroll to position [293, 0]
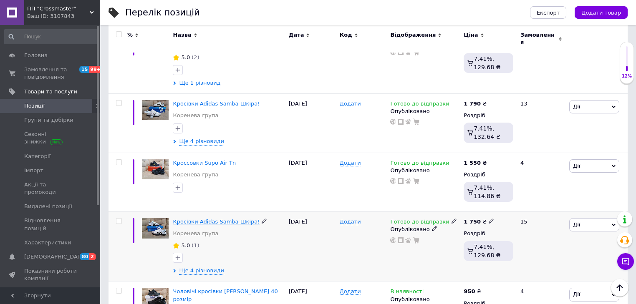
click at [233, 219] on span "Кросівки Adidas Samba Шкіра!" at bounding box center [216, 222] width 87 height 6
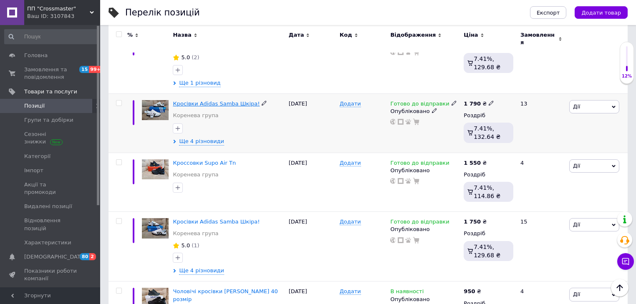
click at [206, 101] on span "Кросівки Adidas Samba Шкіра!" at bounding box center [216, 104] width 87 height 6
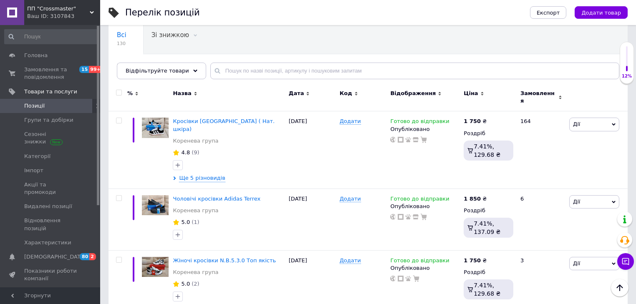
scroll to position [67, 0]
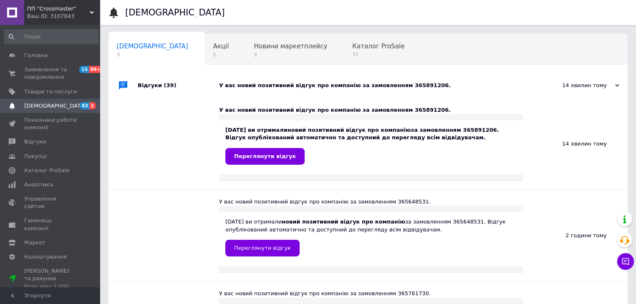
drag, startPoint x: 0, startPoint y: 0, endPoint x: 258, endPoint y: 163, distance: 304.9
click at [258, 163] on link "Переглянути відгук" at bounding box center [264, 156] width 79 height 17
